Goal: Task Accomplishment & Management: Use online tool/utility

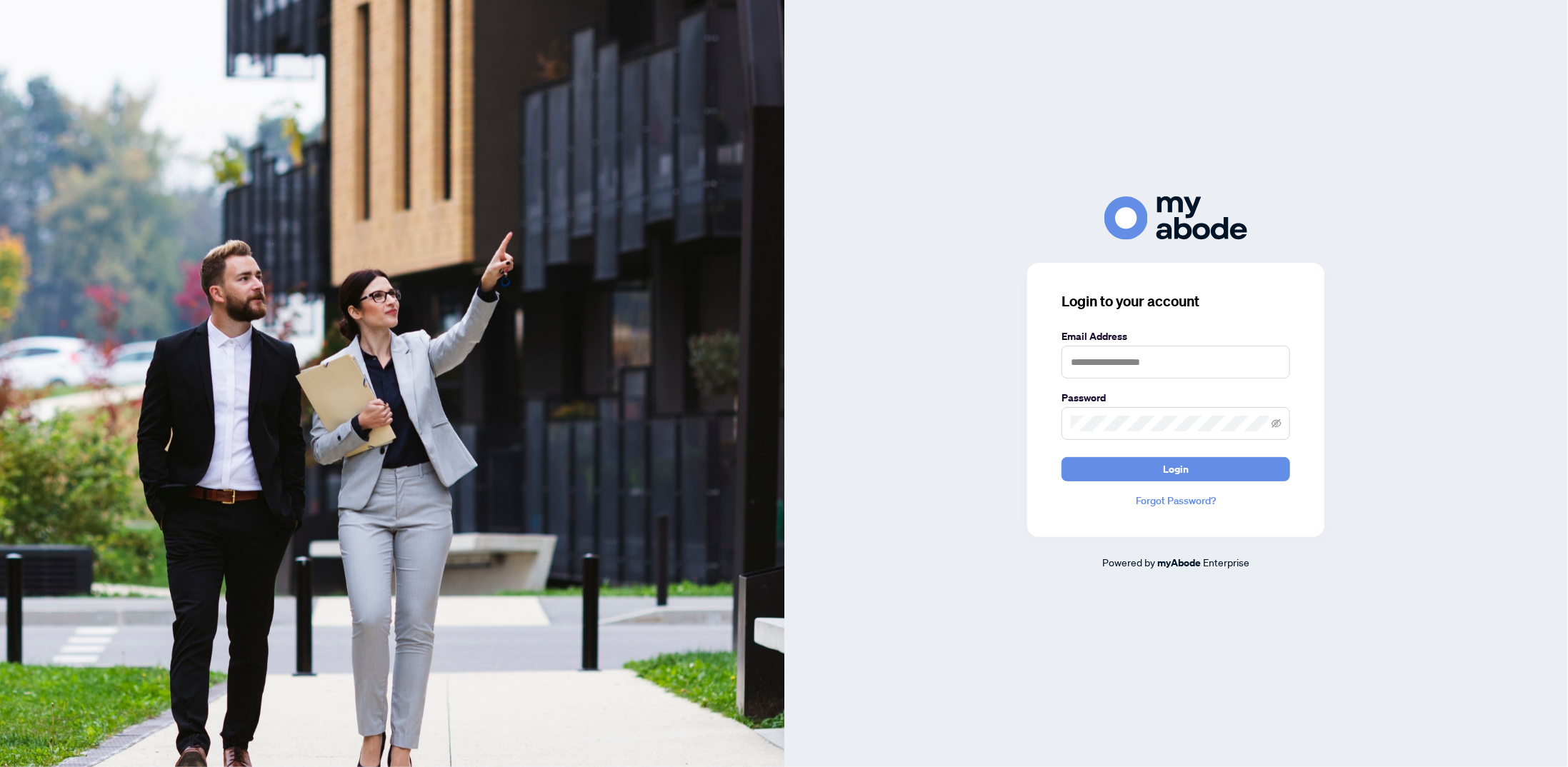
click at [1213, 345] on label "Email Address" at bounding box center [1176, 337] width 229 height 16
click at [1210, 360] on input "text" at bounding box center [1176, 361] width 229 height 33
type input "**********"
click at [1062, 457] on button "Login" at bounding box center [1176, 468] width 229 height 24
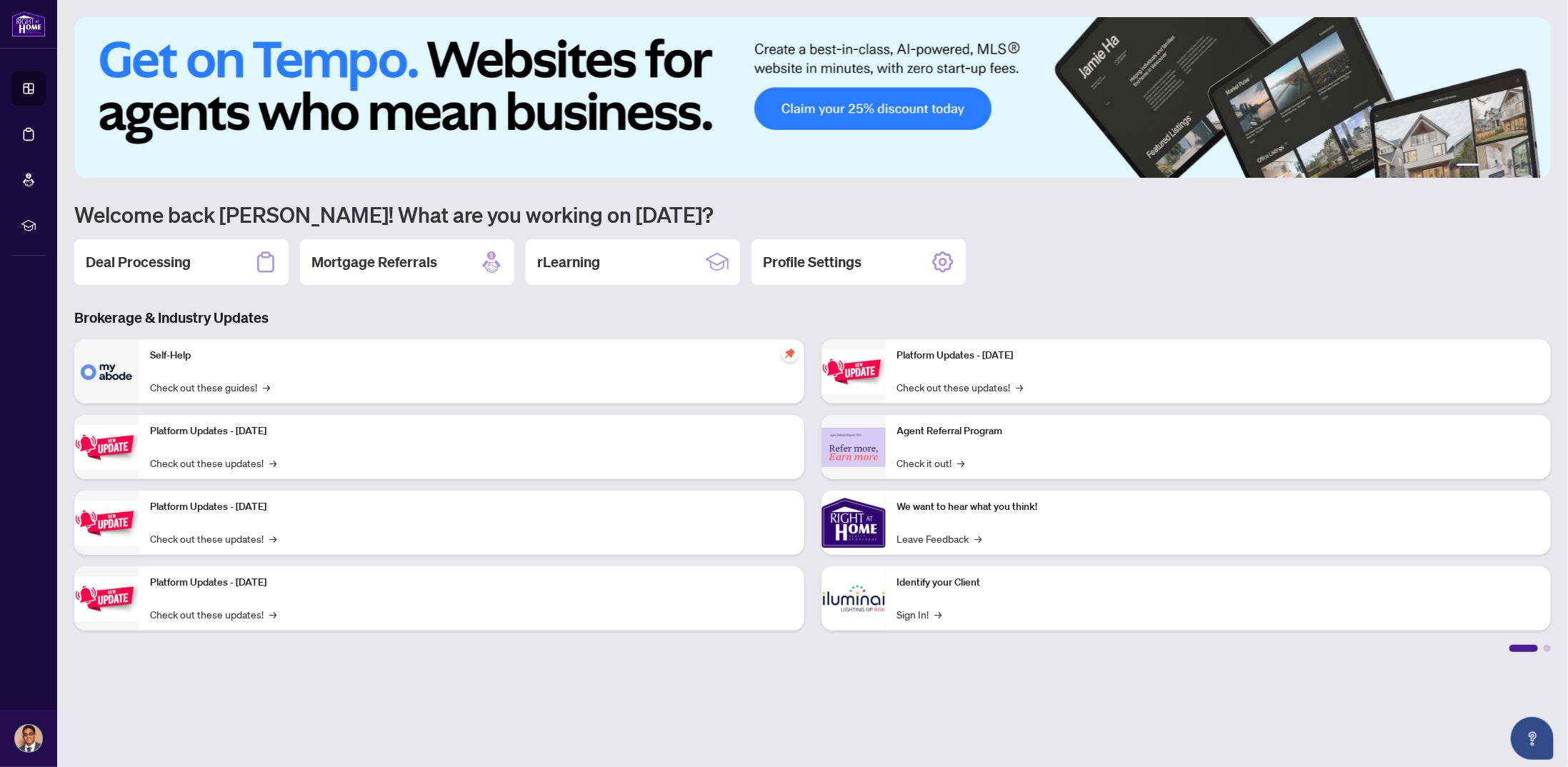
click at [227, 268] on div "Deal Processing" at bounding box center [181, 262] width 214 height 46
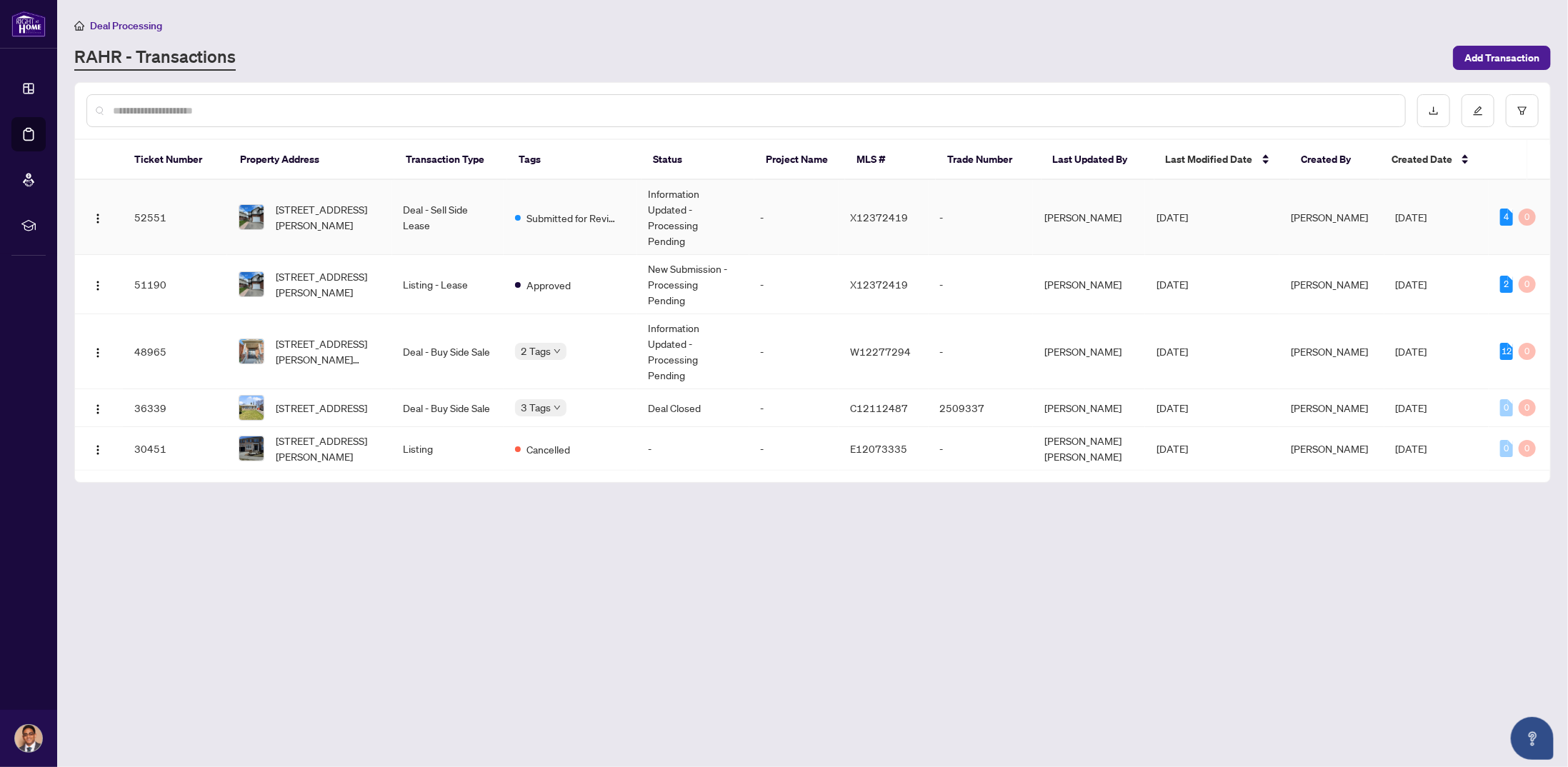
click at [387, 212] on td "[STREET_ADDRESS][PERSON_NAME]" at bounding box center [309, 217] width 164 height 75
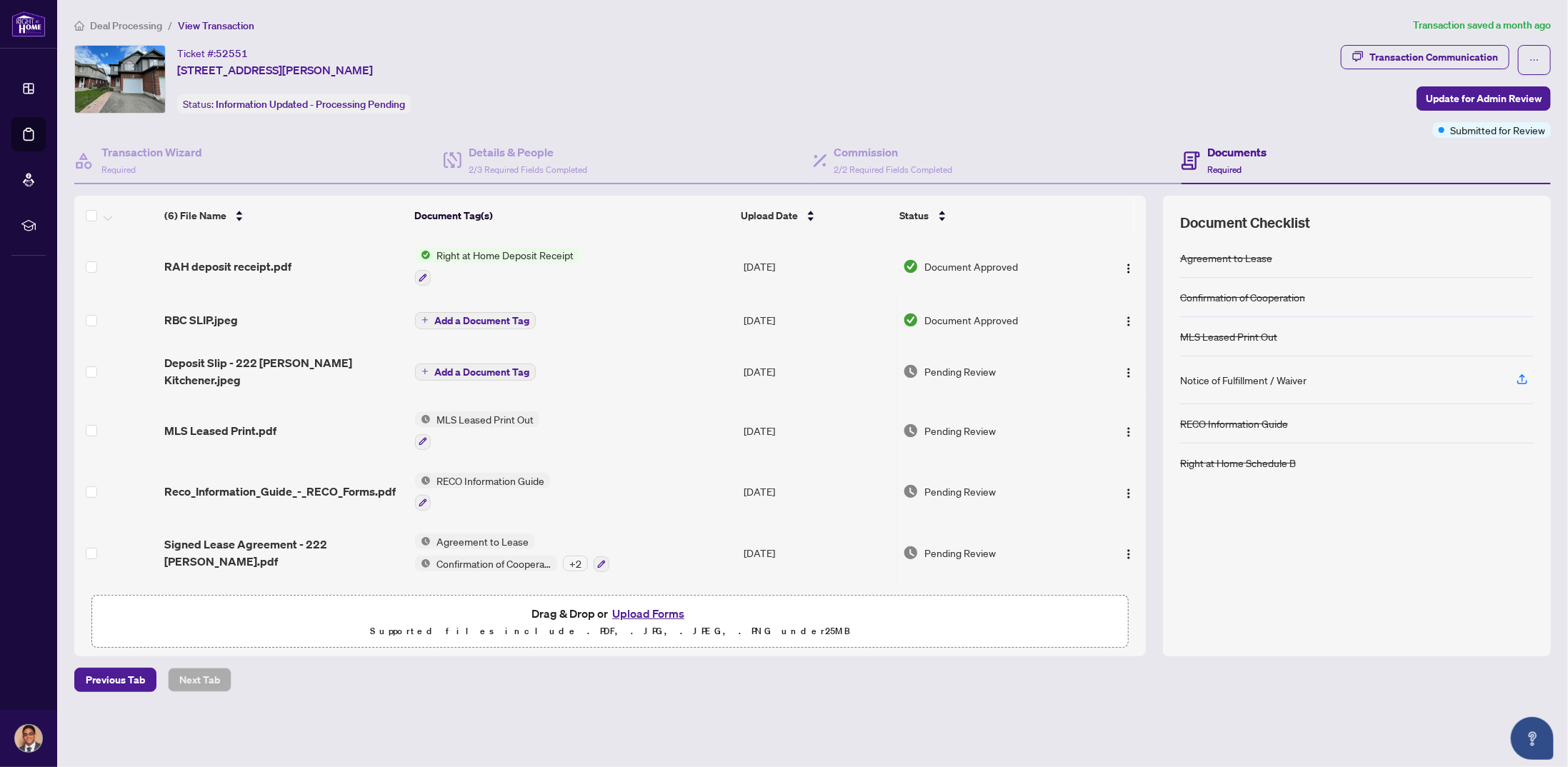
drag, startPoint x: 788, startPoint y: 85, endPoint x: 784, endPoint y: 77, distance: 8.9
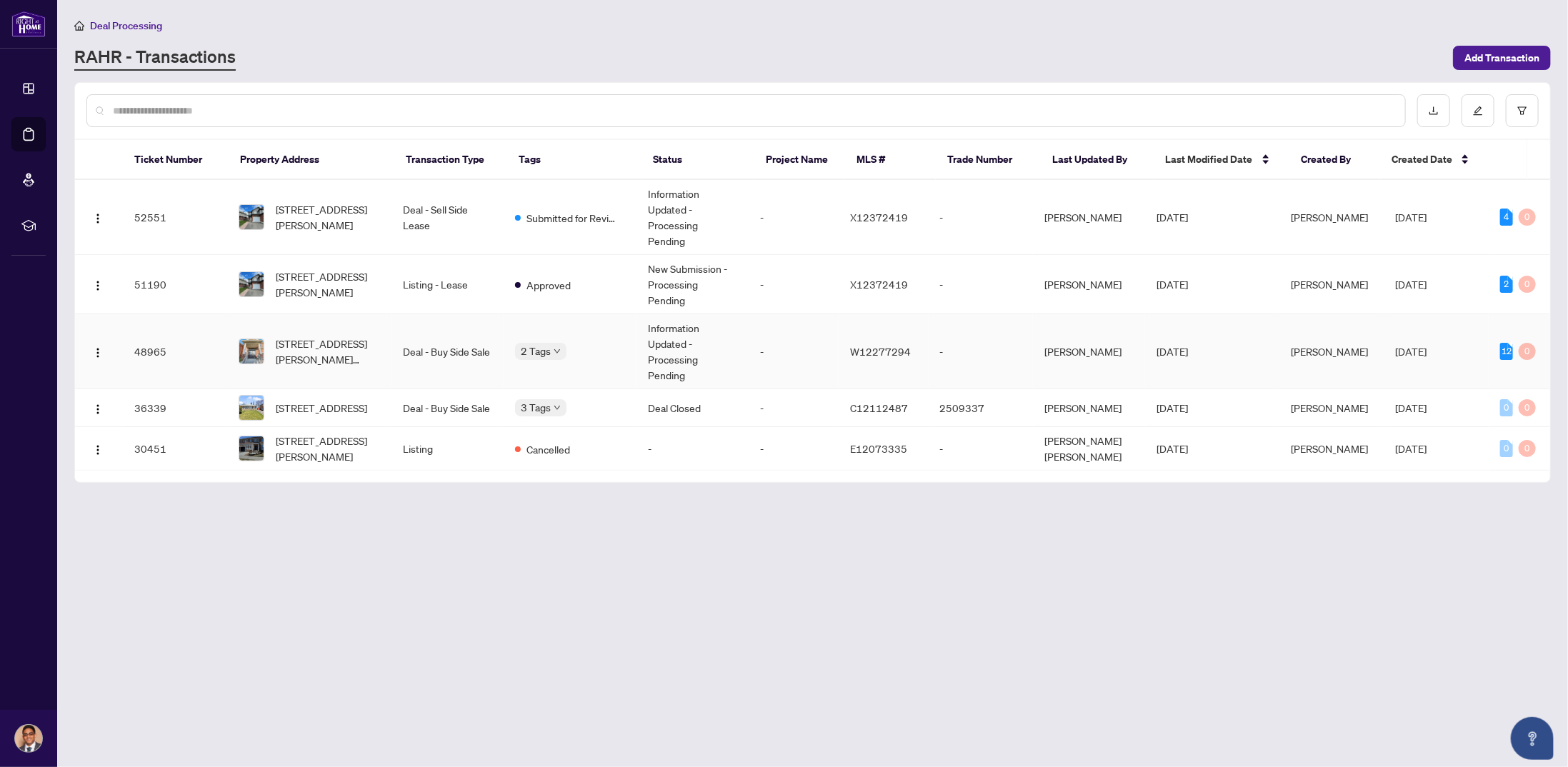
click at [551, 314] on span "Deposit Submitted" at bounding box center [586, 318] width 84 height 16
click at [725, 315] on td "Information Updated - Processing Pending" at bounding box center [693, 352] width 112 height 75
